Goal: Transaction & Acquisition: Purchase product/service

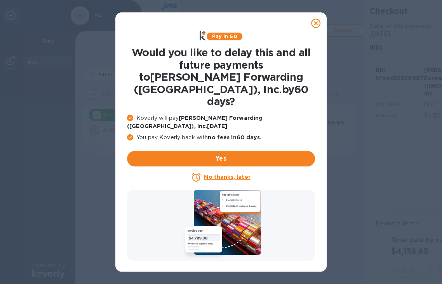
click at [233, 174] on u "No thanks, later" at bounding box center [227, 177] width 46 height 6
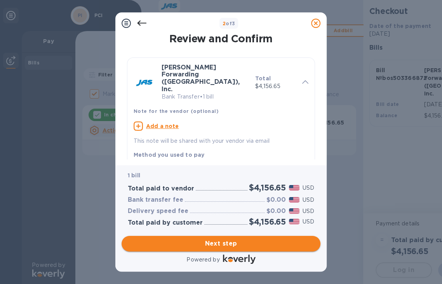
click at [245, 246] on span "Next step" at bounding box center [221, 243] width 186 height 9
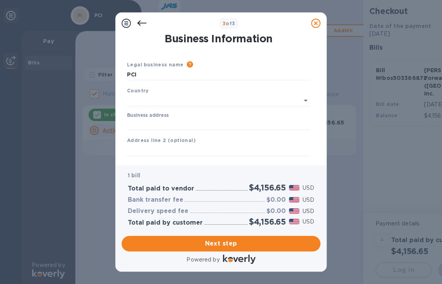
type input "[GEOGRAPHIC_DATA]"
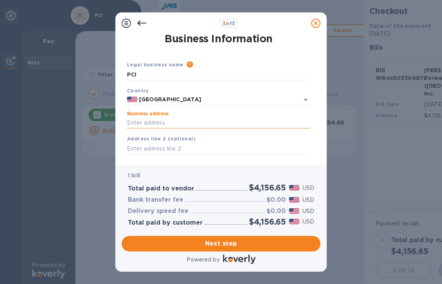
click at [168, 123] on input "Business address" at bounding box center [218, 123] width 183 height 12
type input "[STREET_ADDRESS]"
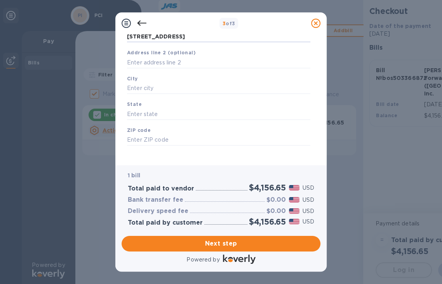
click at [185, 103] on div "State" at bounding box center [218, 110] width 189 height 26
click at [202, 114] on input "text" at bounding box center [218, 114] width 183 height 12
click at [182, 90] on input "text" at bounding box center [218, 89] width 183 height 12
type input "sALEM"
type input "nh"
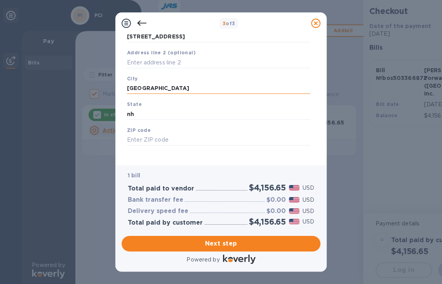
type input "[GEOGRAPHIC_DATA]"
type input "NH"
type input "03079"
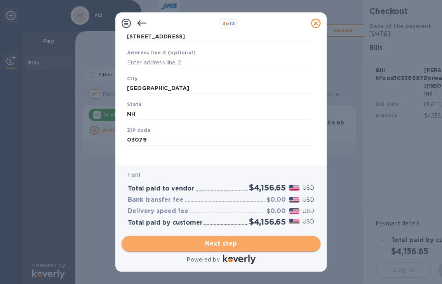
click at [222, 247] on span "Next step" at bounding box center [221, 243] width 186 height 9
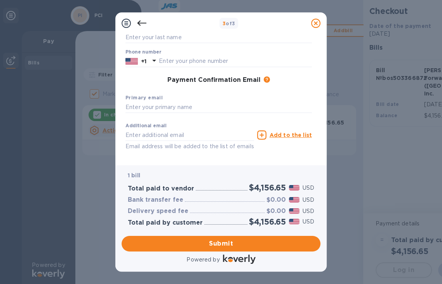
scroll to position [0, 0]
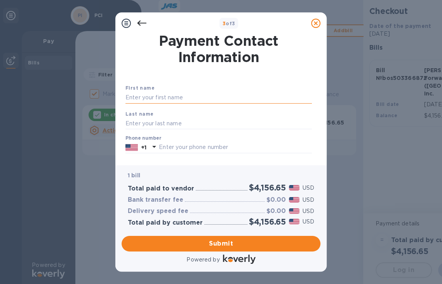
click at [164, 97] on input "text" at bounding box center [218, 98] width 186 height 12
type input "[PERSON_NAME]"
type input "Starr"
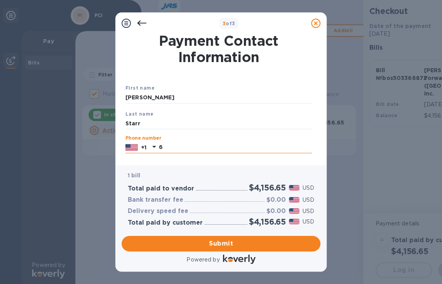
type input "6038947070"
type input "[EMAIL_ADDRESS][DOMAIN_NAME]"
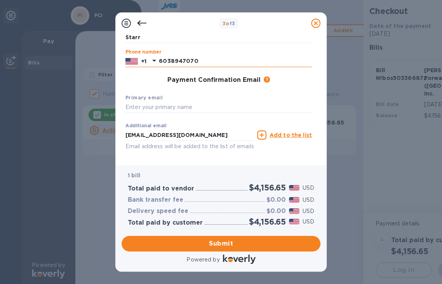
scroll to position [111, 0]
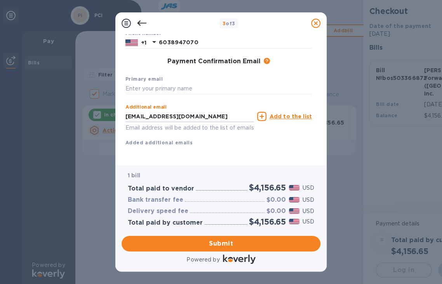
drag, startPoint x: 189, startPoint y: 108, endPoint x: 66, endPoint y: 92, distance: 124.9
click at [66, 92] on div "3 of 3 Payment Contact Information First name [PERSON_NAME] Last name [PERSON_N…" at bounding box center [221, 142] width 442 height 284
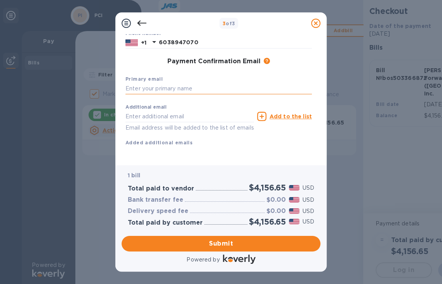
click at [185, 83] on input "text" at bounding box center [218, 89] width 186 height 12
paste input "[EMAIL_ADDRESS][DOMAIN_NAME]"
type input "[EMAIL_ADDRESS][DOMAIN_NAME]"
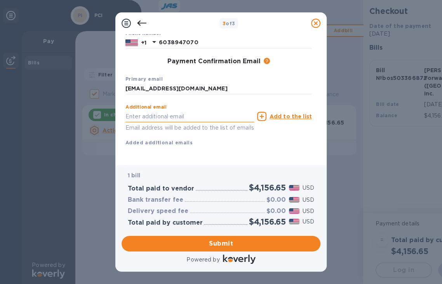
click at [187, 113] on input "text" at bounding box center [189, 117] width 128 height 12
paste input "[EMAIL_ADDRESS][DOMAIN_NAME]"
drag, startPoint x: 139, startPoint y: 109, endPoint x: 63, endPoint y: 79, distance: 81.9
click at [63, 79] on div "3 of 3 Payment Contact Information First name [PERSON_NAME] Last name [PERSON_N…" at bounding box center [221, 142] width 442 height 284
type input "[EMAIL_ADDRESS][DOMAIN_NAME]"
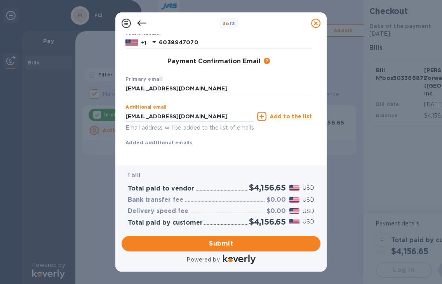
click at [283, 113] on u "Add to the list" at bounding box center [290, 116] width 42 height 6
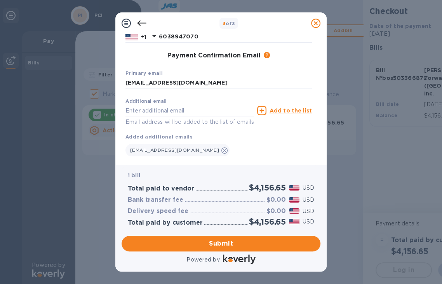
scroll to position [126, 0]
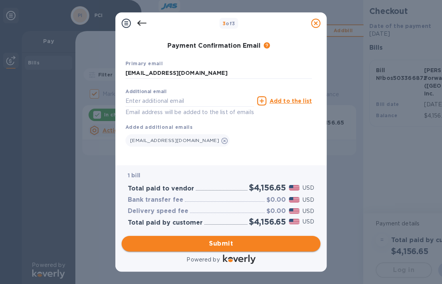
click at [226, 239] on span "Submit" at bounding box center [221, 243] width 186 height 9
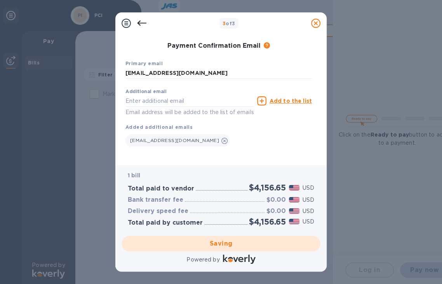
checkbox input "false"
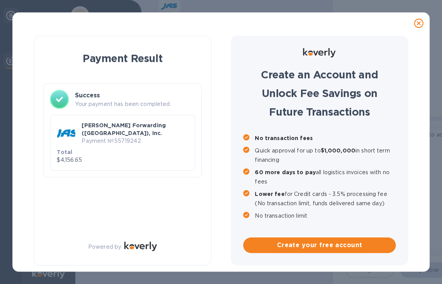
scroll to position [0, 0]
